Goal: Navigation & Orientation: Go to known website

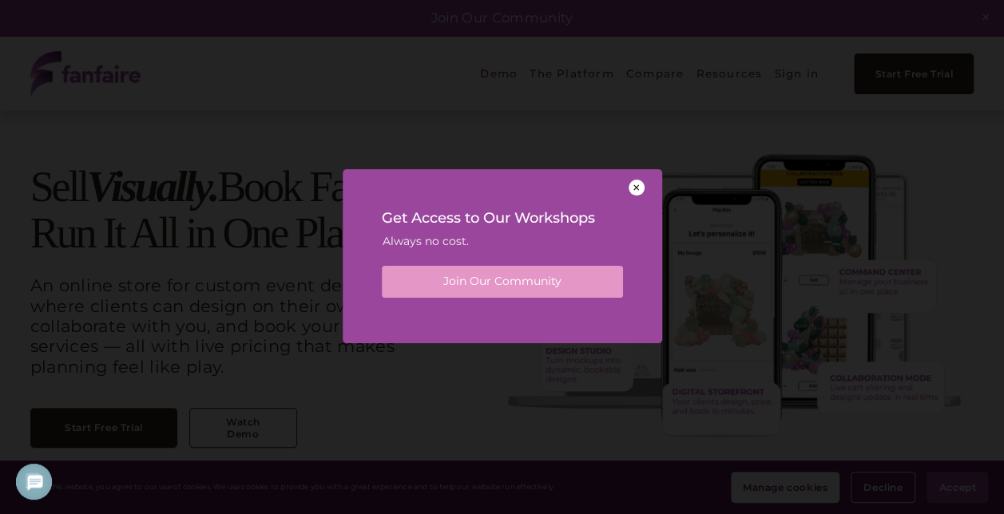
click at [640, 187] on div at bounding box center [636, 188] width 16 height 16
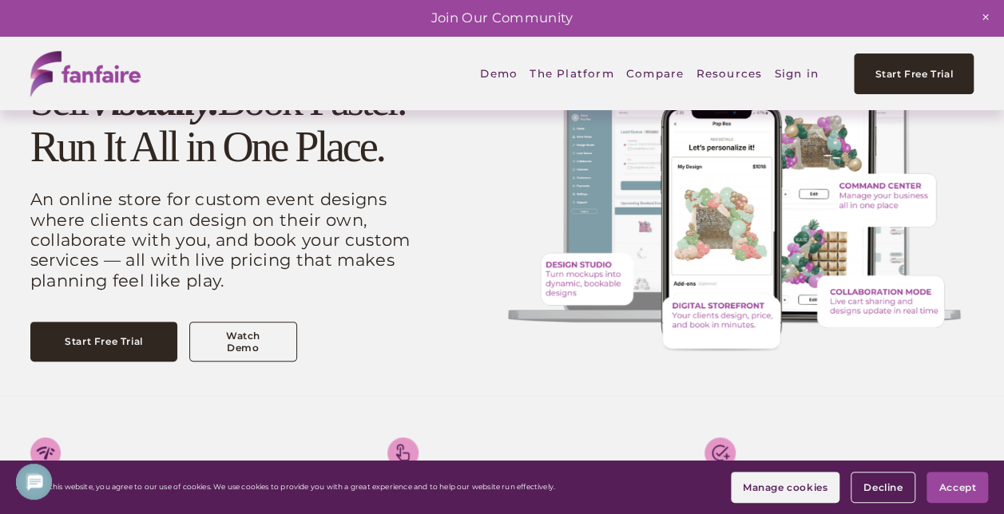
scroll to position [160, 0]
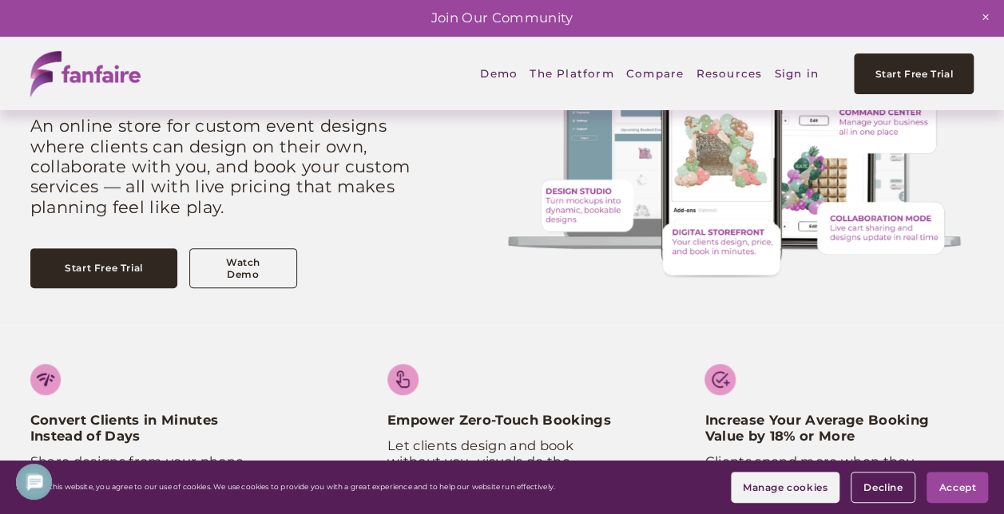
click at [260, 208] on p "An online store for custom event designs where clients can design on their own,…" at bounding box center [223, 166] width 386 height 101
click at [385, 216] on p "An online store for custom event designs where clients can design on their own,…" at bounding box center [223, 166] width 386 height 101
drag, startPoint x: 383, startPoint y: 236, endPoint x: 248, endPoint y: 248, distance: 136.3
click at [215, 216] on p "An online store for custom event designs where clients can design on their own,…" at bounding box center [223, 166] width 386 height 101
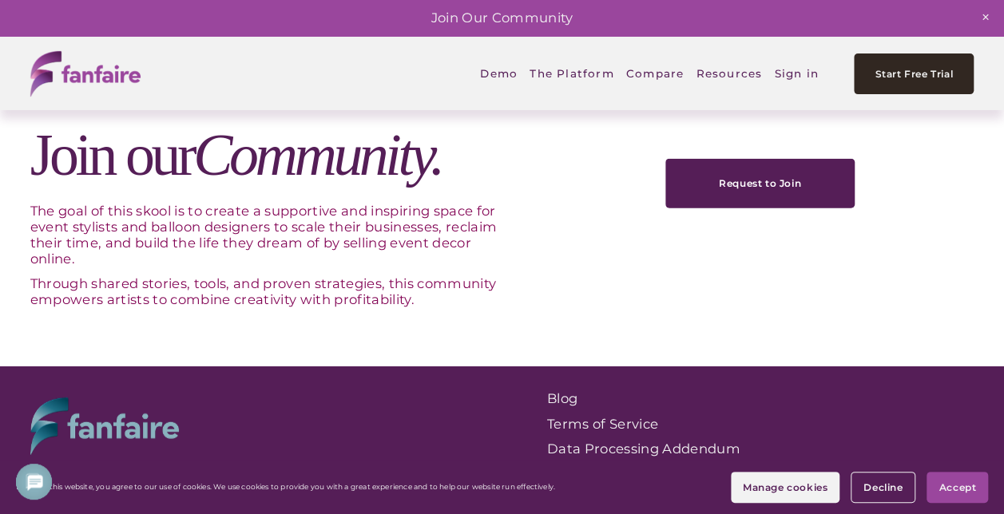
scroll to position [5089, 0]
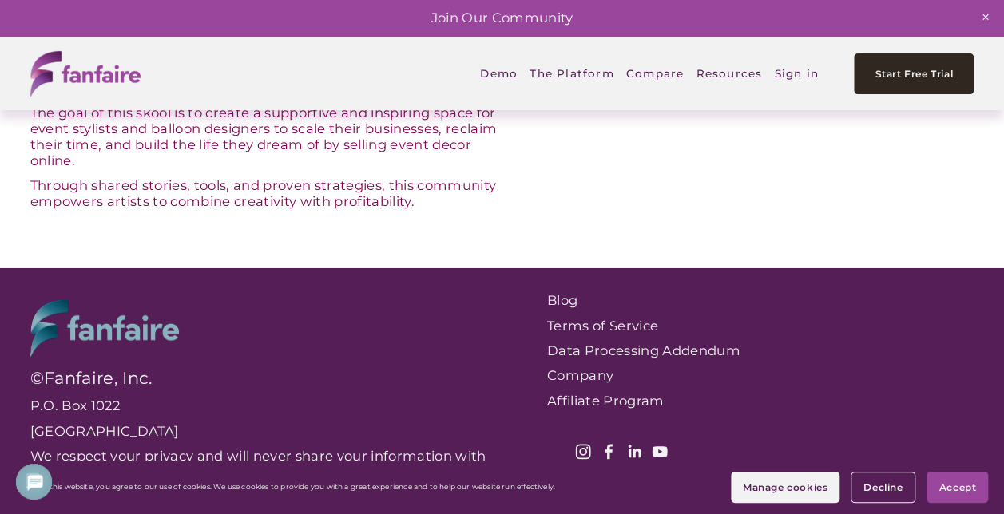
click at [602, 347] on link "Data Processing Addendum" at bounding box center [700, 351] width 307 height 16
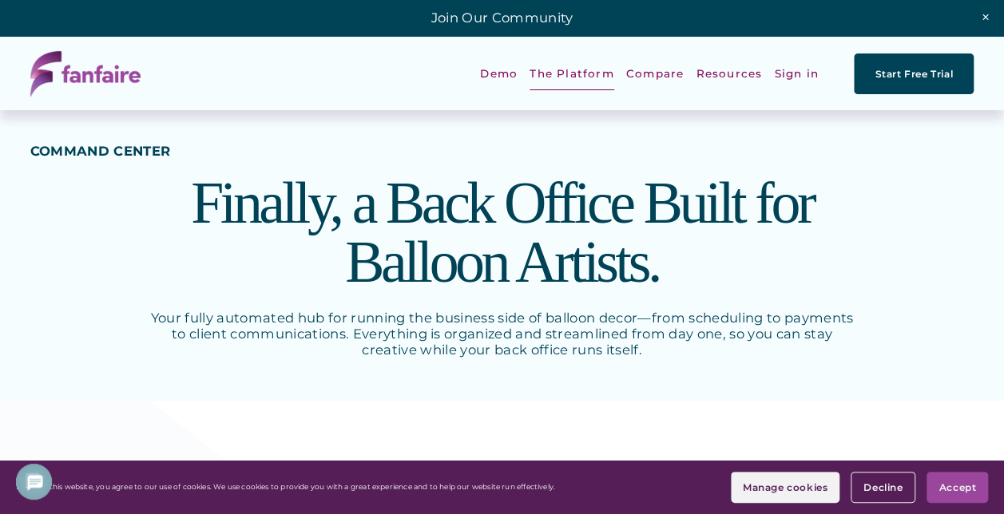
click at [104, 64] on img at bounding box center [85, 74] width 110 height 46
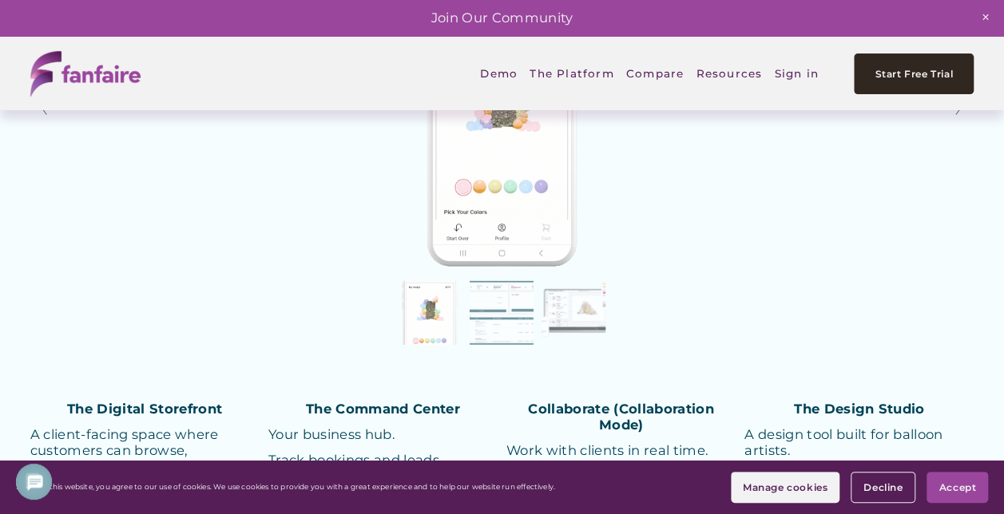
scroll to position [1916, 0]
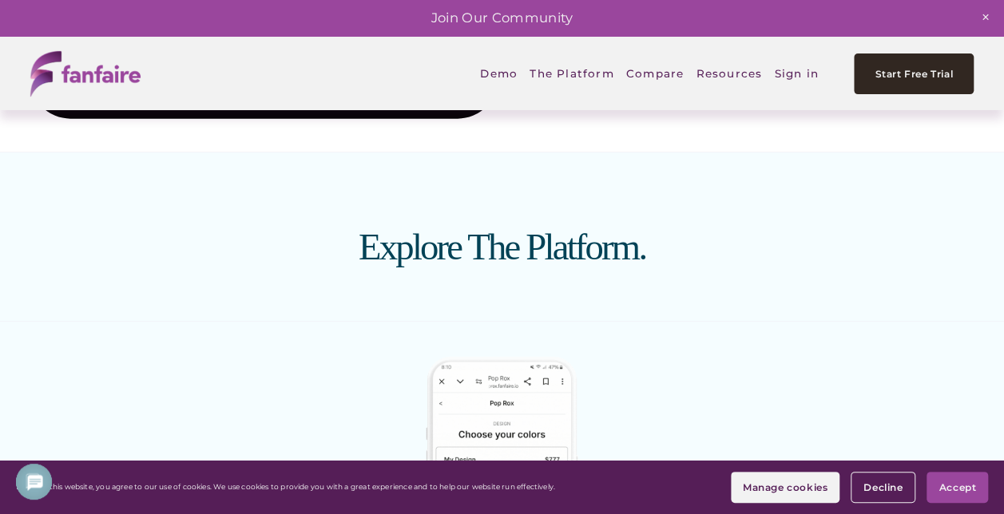
click at [335, 49] on div "Skip to Content Demo" at bounding box center [502, 73] width 1004 height 73
